Goal: Transaction & Acquisition: Purchase product/service

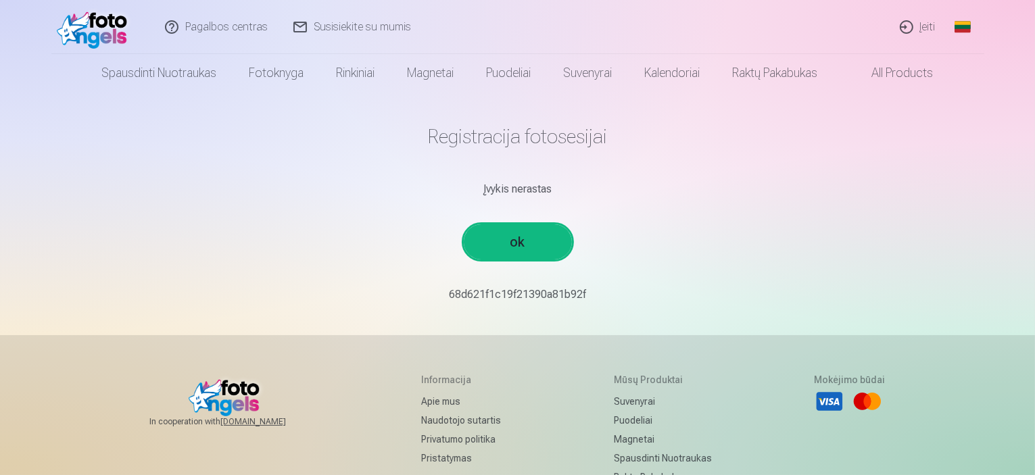
click at [514, 241] on link "ok" at bounding box center [518, 241] width 108 height 35
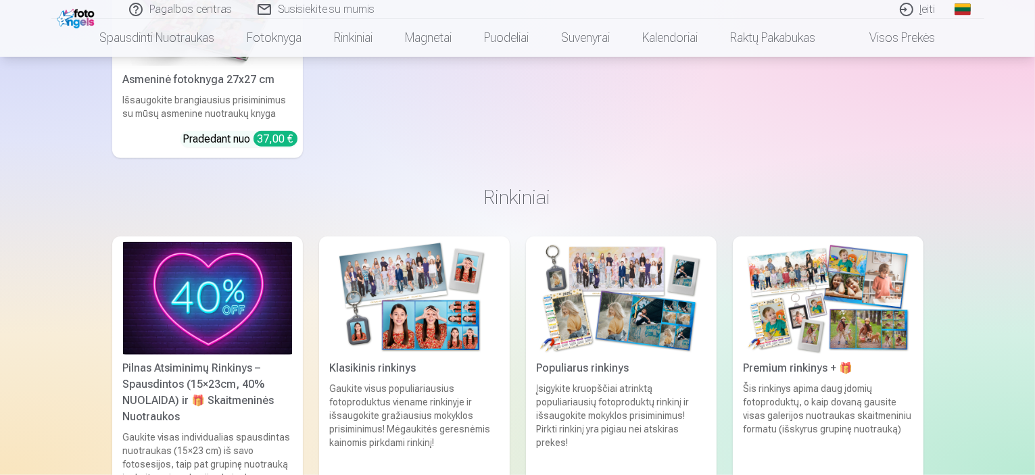
scroll to position [1284, 0]
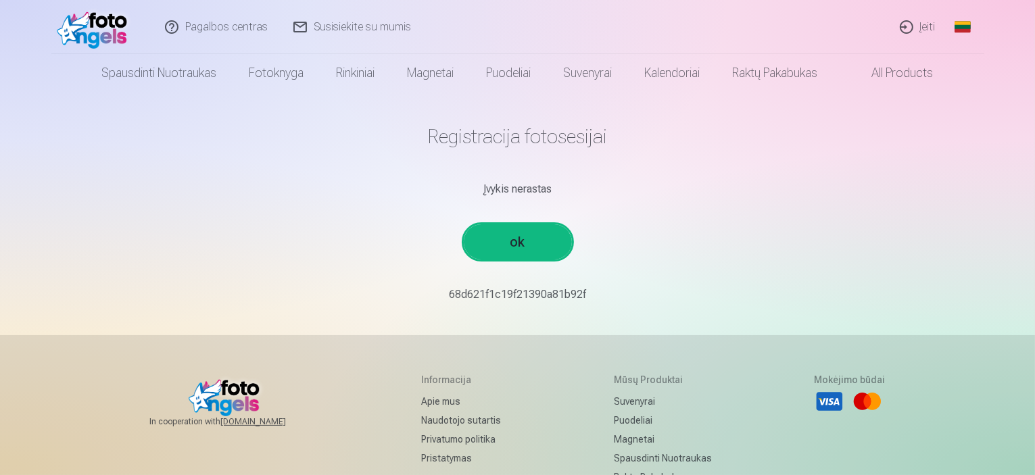
click at [516, 240] on link "ok" at bounding box center [518, 241] width 108 height 35
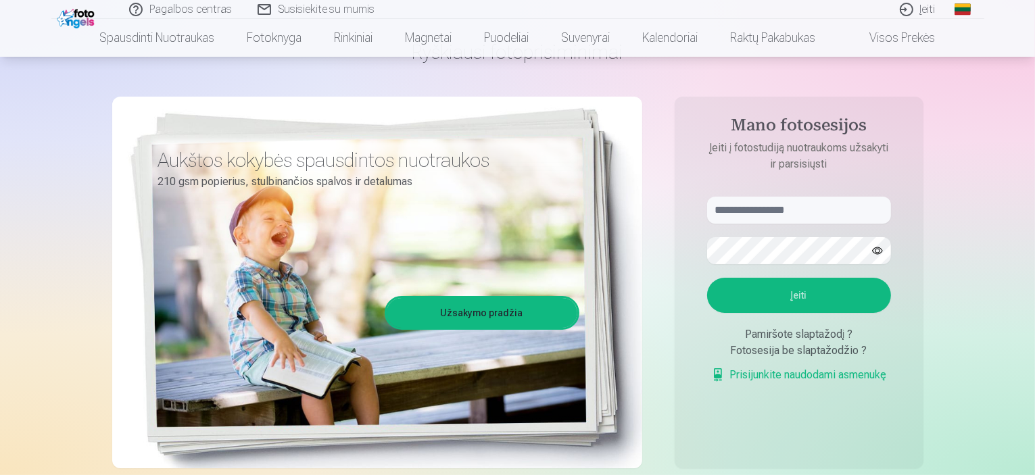
scroll to position [203, 0]
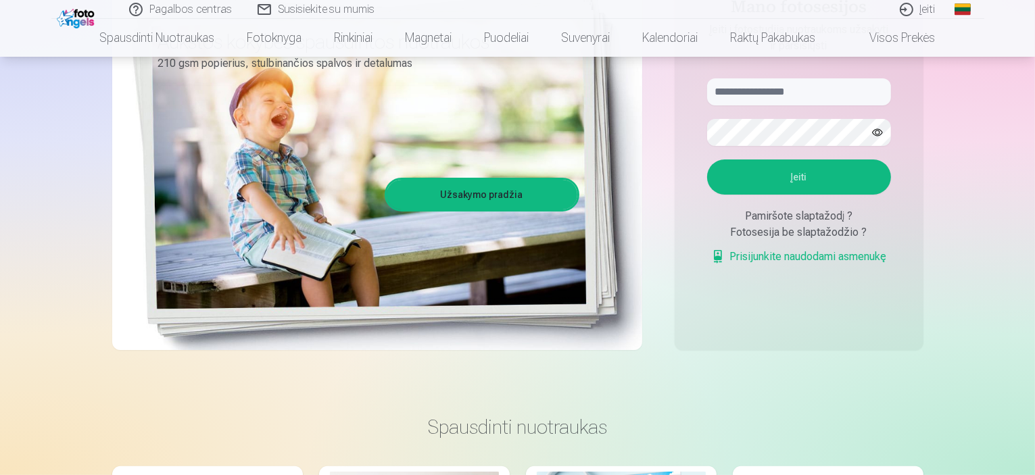
click at [470, 187] on link "Užsakymo pradžia" at bounding box center [482, 195] width 191 height 30
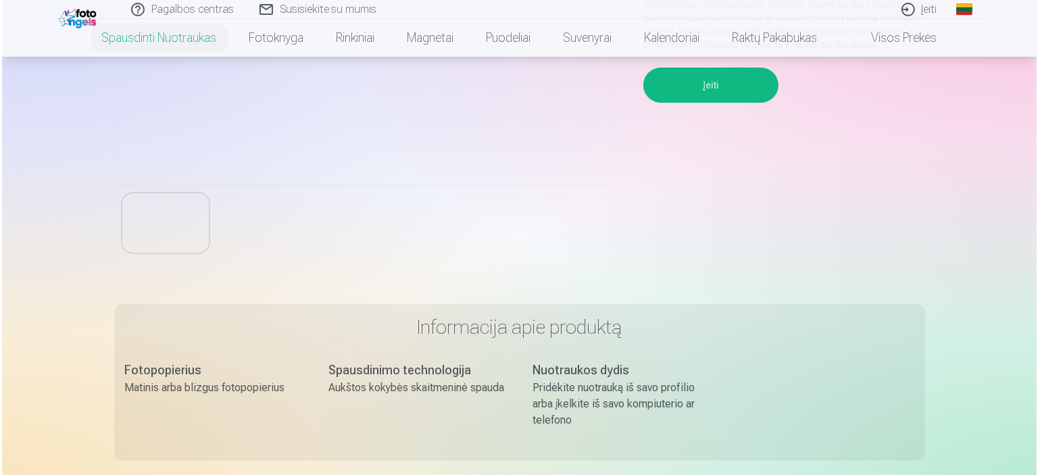
scroll to position [68, 0]
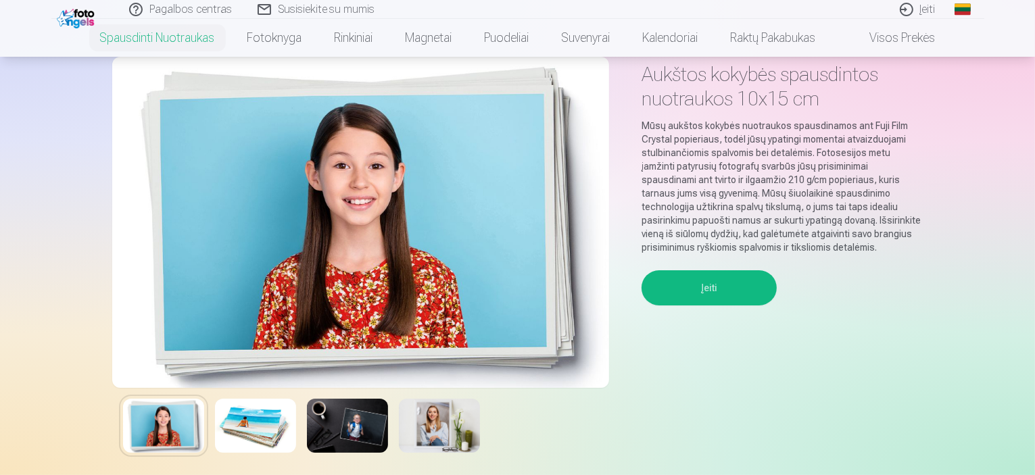
click at [723, 285] on button "Įeiti" at bounding box center [708, 287] width 135 height 35
